Goal: Navigation & Orientation: Find specific page/section

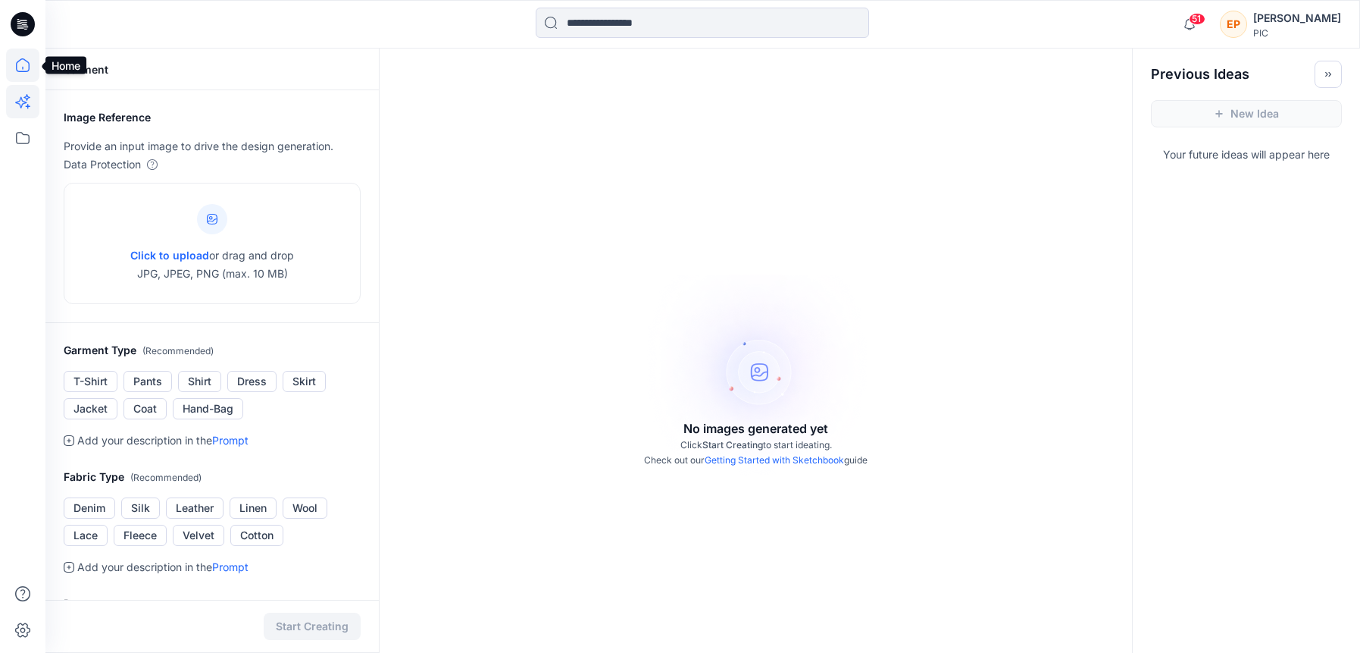
click at [23, 52] on icon at bounding box center [22, 65] width 33 height 33
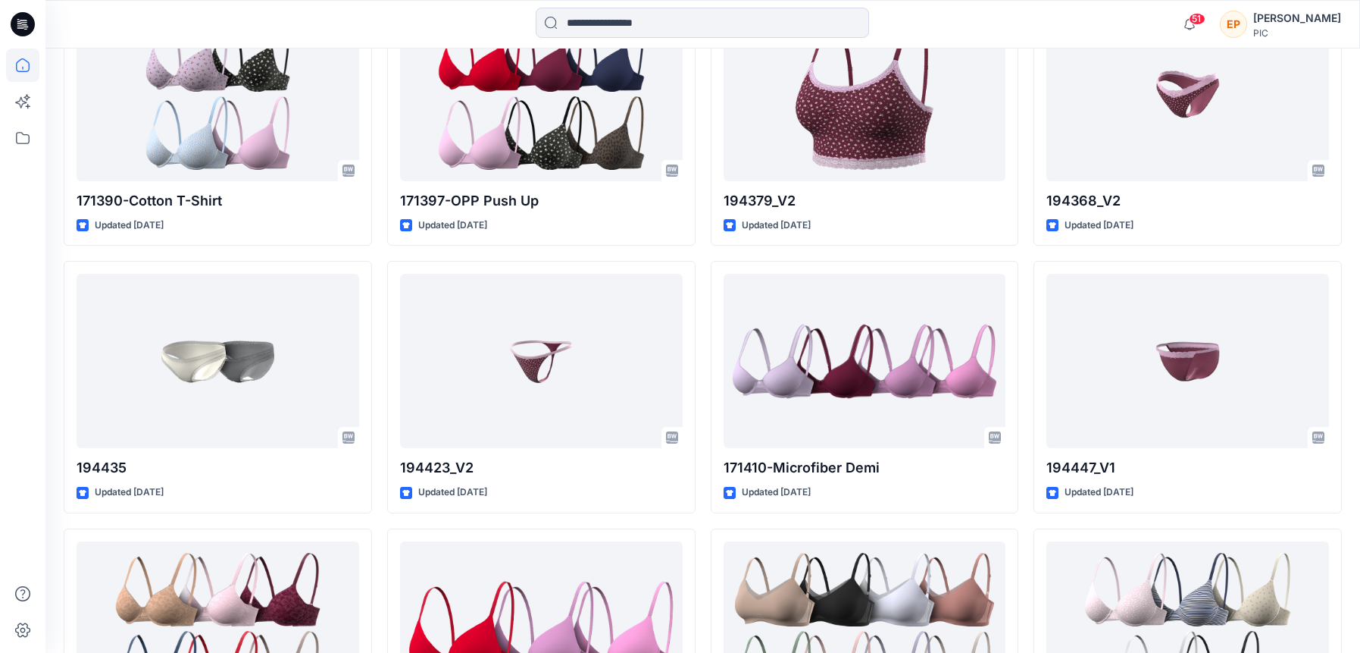
scroll to position [5303, 0]
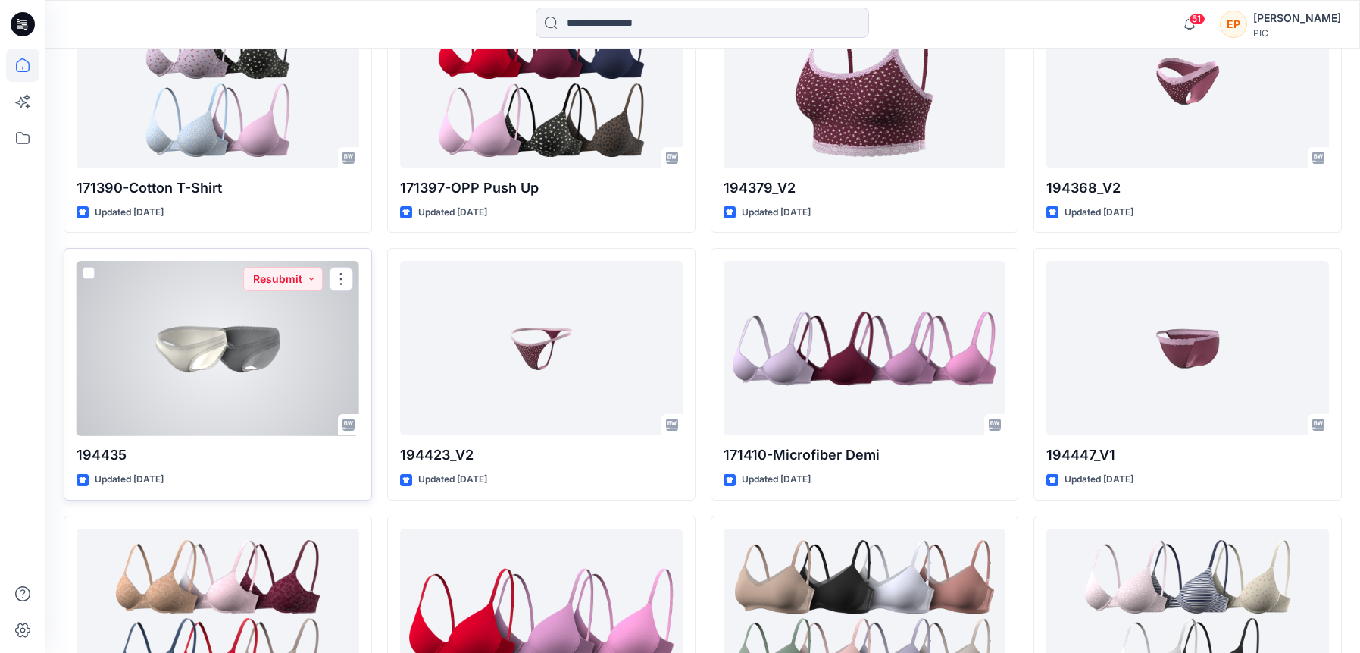
click at [173, 371] on div at bounding box center [218, 348] width 283 height 174
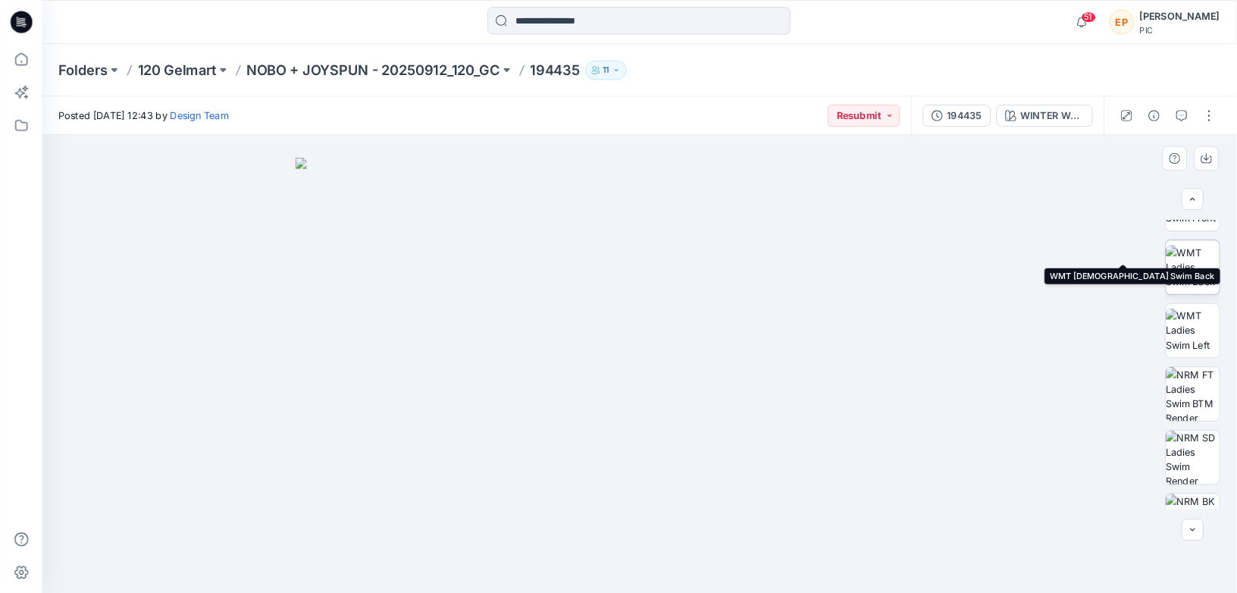
scroll to position [292, 0]
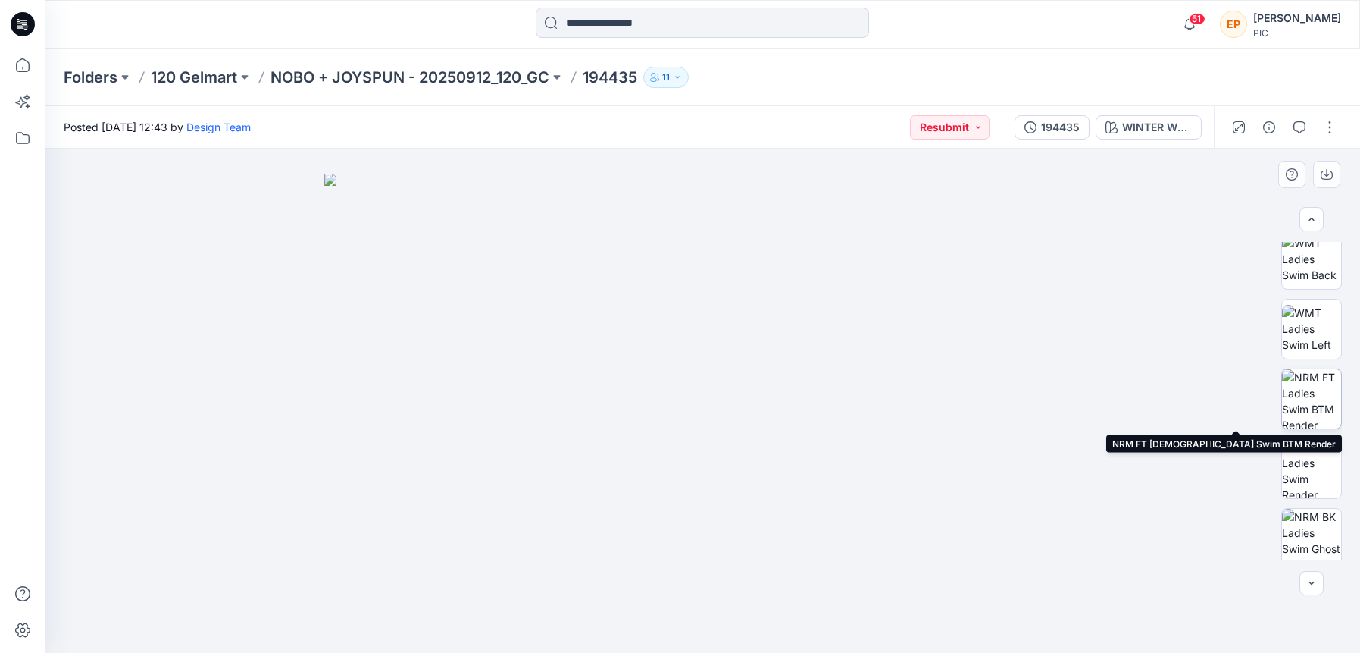
click at [1309, 408] on img at bounding box center [1311, 398] width 59 height 59
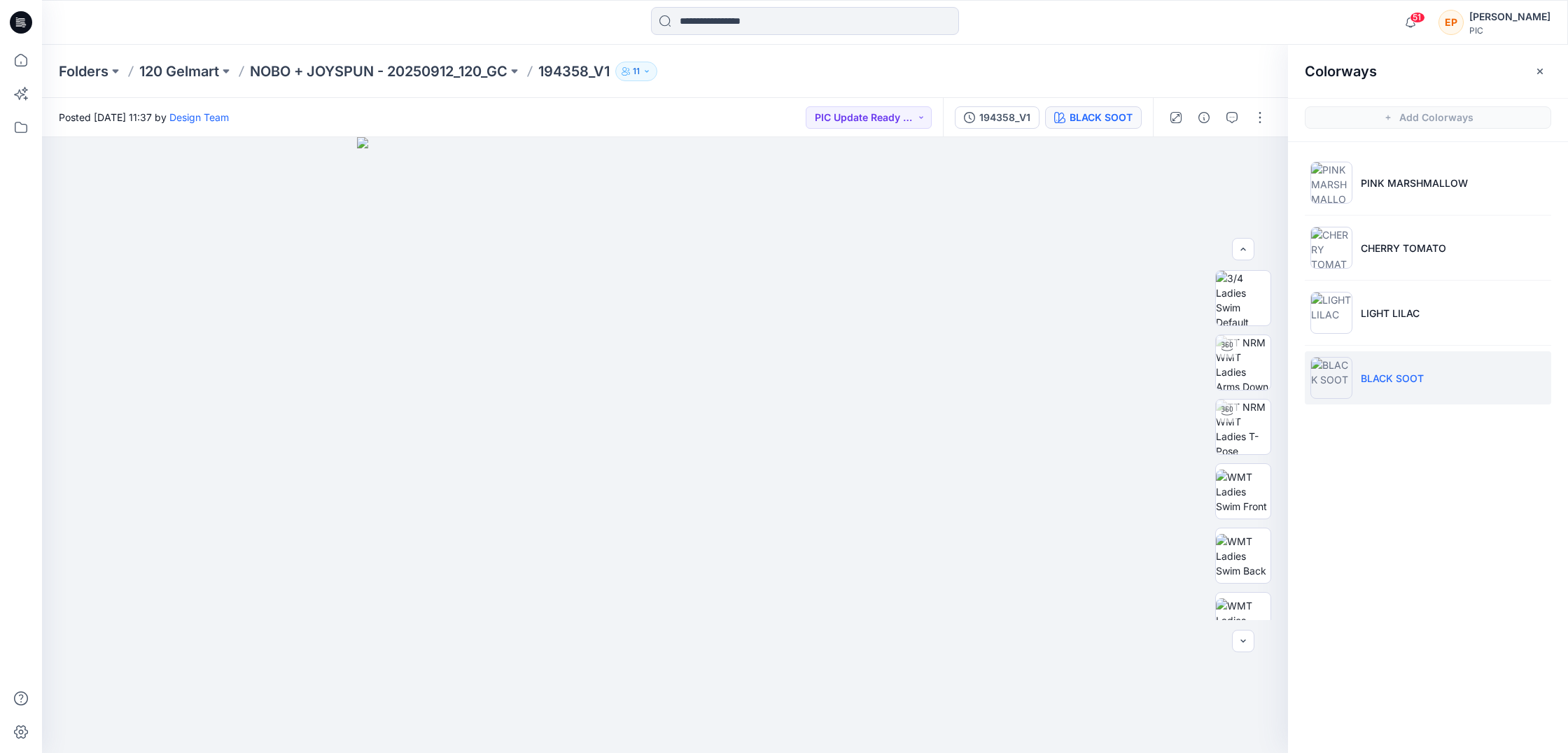
scroll to position [164, 0]
